Goal: Task Accomplishment & Management: Use online tool/utility

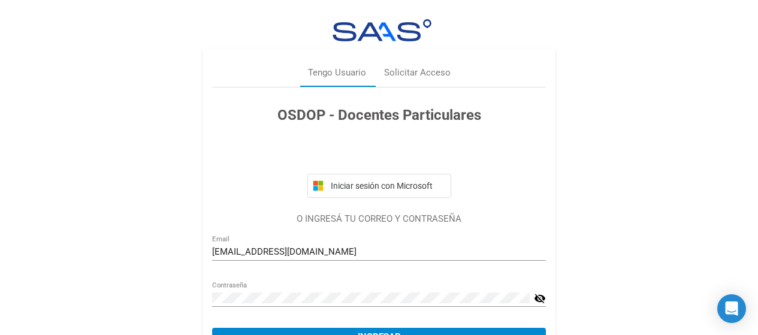
scroll to position [65, 0]
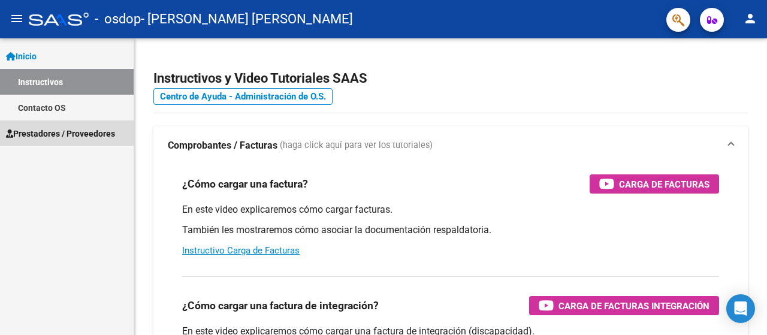
click at [50, 129] on span "Prestadores / Proveedores" at bounding box center [60, 133] width 109 height 13
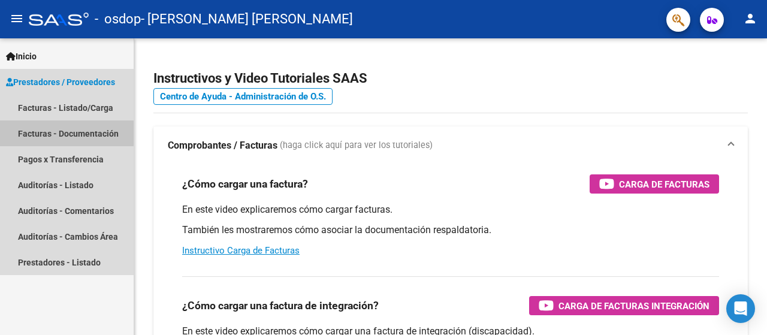
click at [60, 129] on link "Facturas - Documentación" at bounding box center [67, 133] width 134 height 26
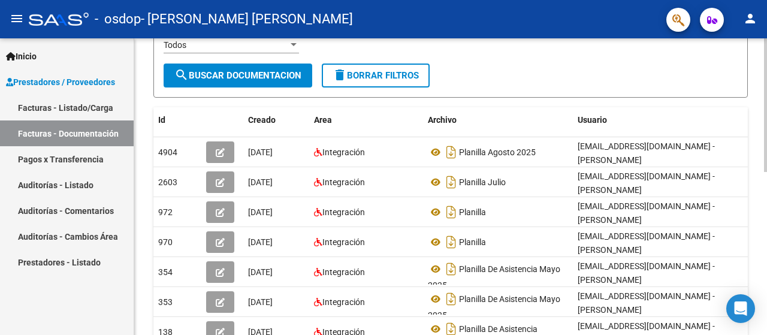
scroll to position [180, 0]
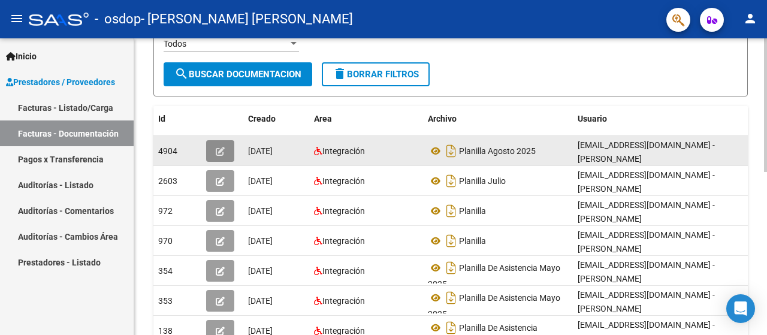
click at [226, 146] on button "button" at bounding box center [220, 151] width 28 height 22
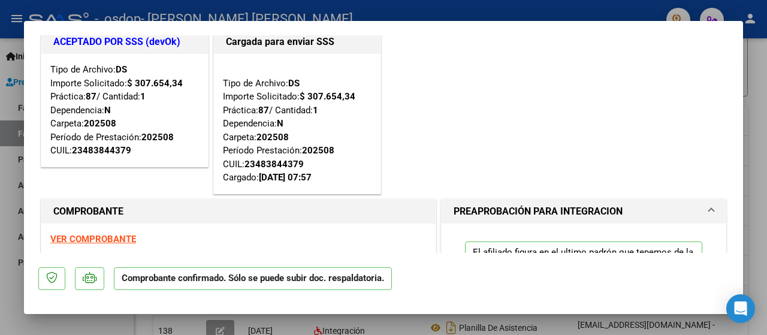
scroll to position [0, 0]
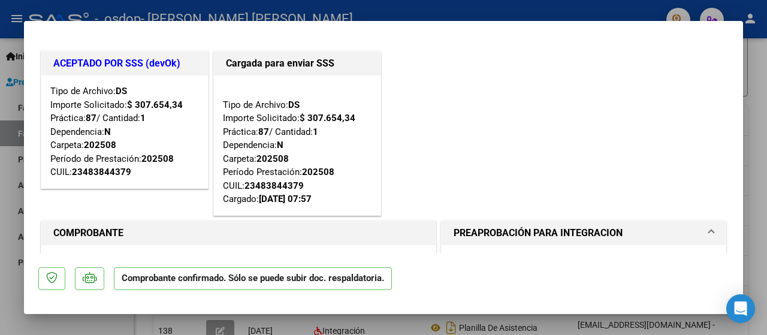
drag, startPoint x: 77, startPoint y: 30, endPoint x: 114, endPoint y: 26, distance: 38.0
click at [91, 36] on mat-dialog-container "ACEPTADO POR SSS (devOk) Tipo de Archivo: DS Importe Solicitado: $ 307.654,34 P…" at bounding box center [383, 168] width 719 height 294
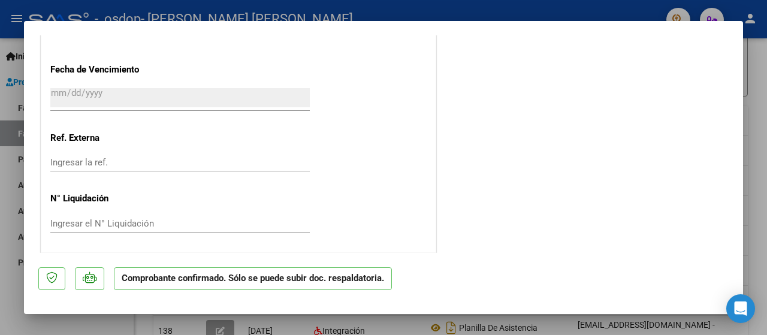
scroll to position [893, 0]
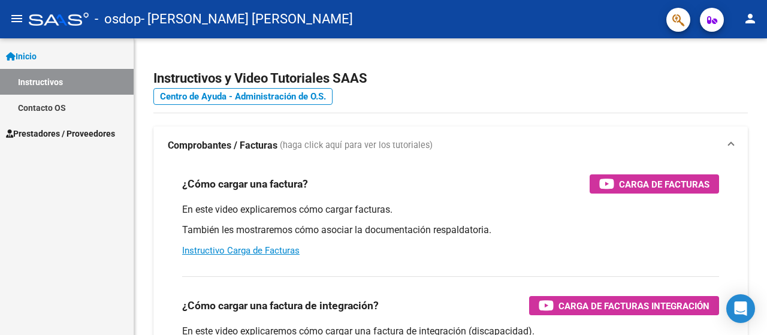
click at [42, 134] on span "Prestadores / Proveedores" at bounding box center [60, 133] width 109 height 13
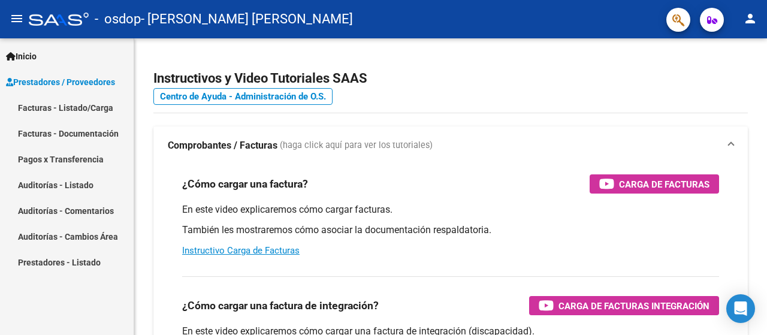
click at [70, 129] on link "Facturas - Documentación" at bounding box center [67, 133] width 134 height 26
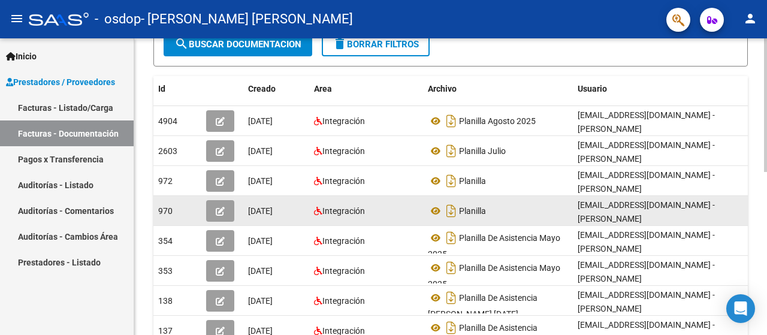
scroll to position [120, 0]
